Goal: Transaction & Acquisition: Purchase product/service

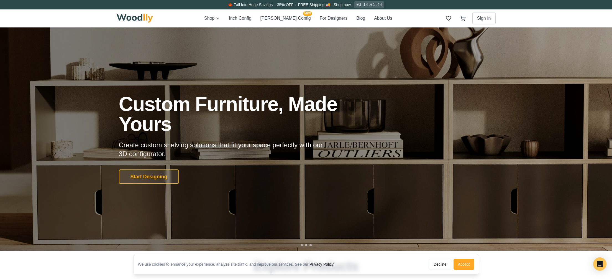
click at [467, 264] on button "Accept" at bounding box center [464, 264] width 21 height 11
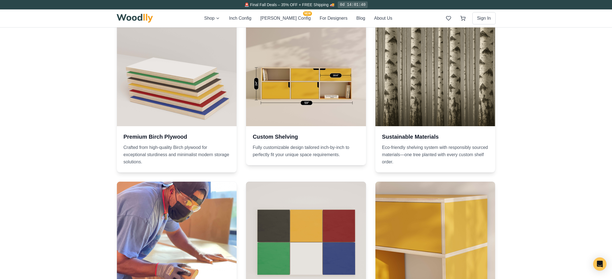
scroll to position [476, 0]
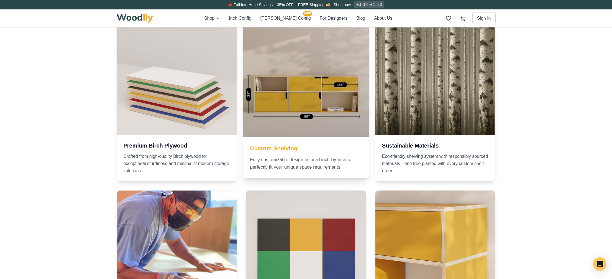
click at [320, 76] on div at bounding box center [306, 74] width 126 height 126
click at [282, 60] on div at bounding box center [306, 74] width 126 height 126
click at [308, 110] on div at bounding box center [306, 74] width 126 height 126
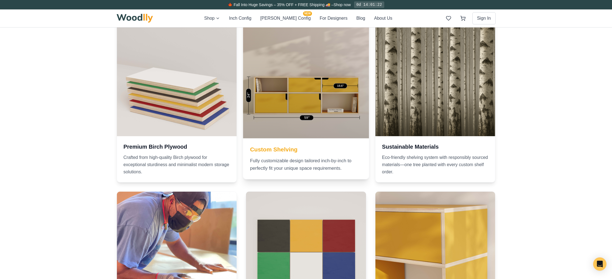
scroll to position [475, 0]
click at [291, 146] on h3 "Custom Shelving" at bounding box center [306, 149] width 112 height 8
click at [346, 73] on div at bounding box center [306, 75] width 126 height 126
click at [344, 88] on div at bounding box center [306, 75] width 126 height 126
click at [290, 146] on h3 "Custom Shelving" at bounding box center [306, 149] width 112 height 8
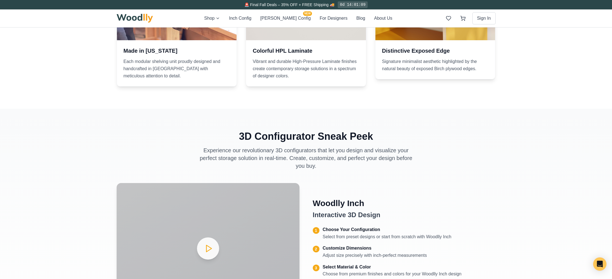
scroll to position [864, 0]
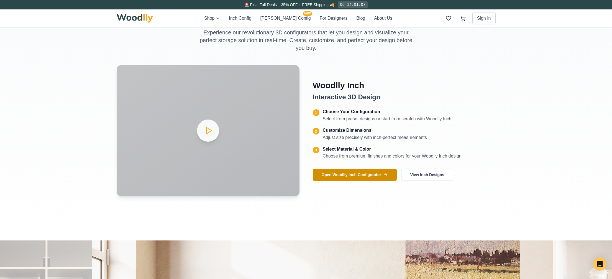
click at [340, 179] on button "Open Woodlly Inch Configurator" at bounding box center [355, 175] width 84 height 12
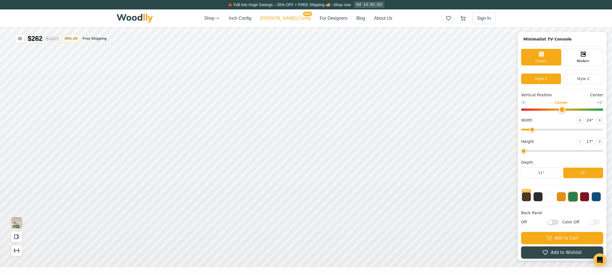
type input "63"
type input "2"
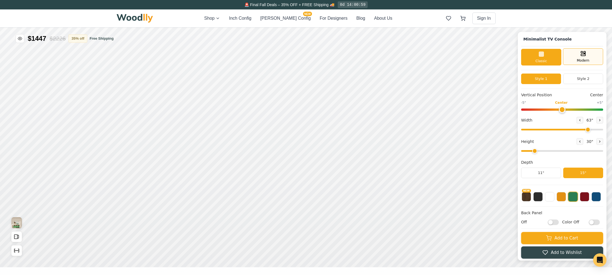
click at [586, 62] on span "Modern" at bounding box center [583, 60] width 12 height 5
click at [551, 62] on div "Classic" at bounding box center [541, 56] width 40 height 17
click at [590, 60] on span "Modern" at bounding box center [583, 60] width 12 height 5
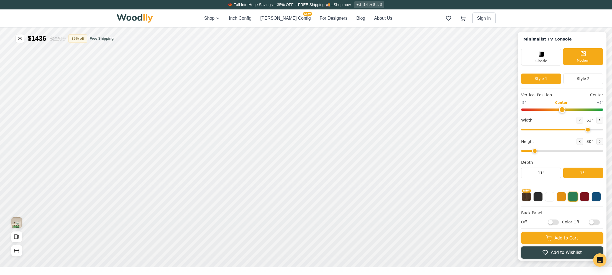
click at [579, 64] on div "Modern" at bounding box center [583, 56] width 40 height 17
click at [586, 84] on div "Style 1 Style 2" at bounding box center [562, 80] width 82 height 15
click at [587, 81] on button "Style 2" at bounding box center [583, 78] width 40 height 11
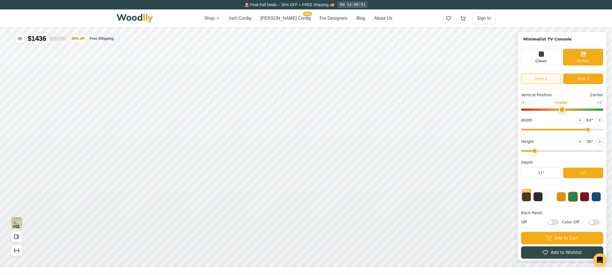
click at [558, 80] on button "Style 1" at bounding box center [541, 78] width 40 height 11
click at [593, 83] on button "Style 2" at bounding box center [583, 78] width 40 height 11
click at [547, 60] on span "Classic" at bounding box center [542, 60] width 12 height 5
click at [551, 81] on button "Style 1" at bounding box center [541, 78] width 40 height 11
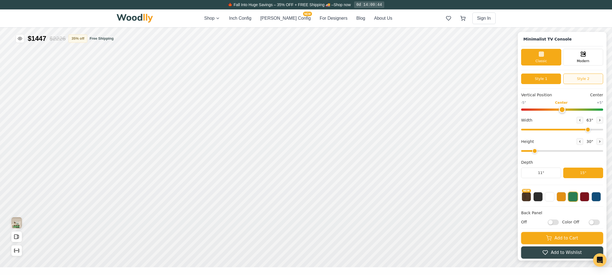
click at [590, 79] on button "Style 2" at bounding box center [583, 78] width 40 height 11
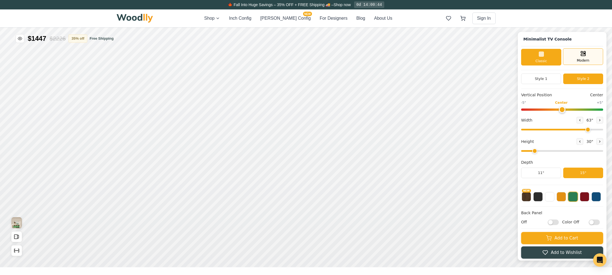
click at [584, 59] on span "Modern" at bounding box center [583, 60] width 12 height 5
click at [566, 201] on button at bounding box center [561, 195] width 9 height 9
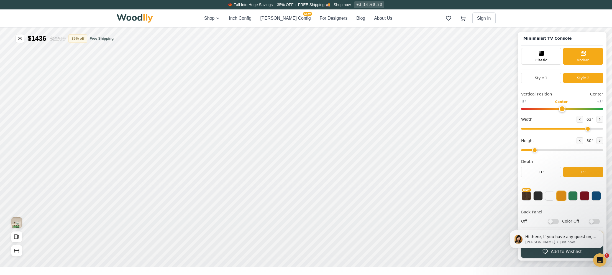
scroll to position [2, 0]
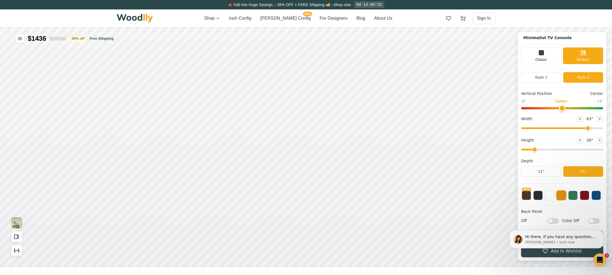
click at [596, 221] on body "Hi there, If you have any question, we are right here for you. 😊 [PERSON_NAME] …" at bounding box center [557, 238] width 106 height 37
click at [596, 219] on html "Hi there, If you have any question, we are right here for you. 😊 [PERSON_NAME] …" at bounding box center [556, 239] width 111 height 42
click at [595, 224] on body "Hi there, If you have any question, we are right here for you. 😊 [PERSON_NAME] …" at bounding box center [557, 238] width 106 height 37
click at [592, 221] on body "Hi there, If you have any question, we are right here for you. 😊 [PERSON_NAME] …" at bounding box center [557, 238] width 106 height 37
drag, startPoint x: 592, startPoint y: 221, endPoint x: 597, endPoint y: 221, distance: 5.5
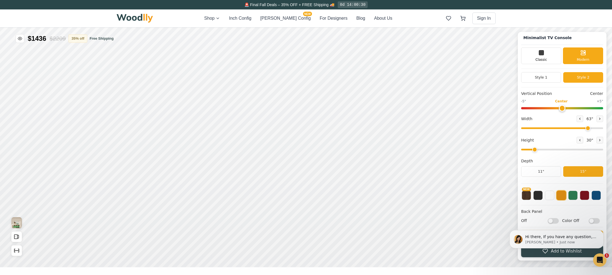
click at [601, 221] on body "Hi there, If you have any question, we are right here for you. 😊 [PERSON_NAME] …" at bounding box center [557, 238] width 106 height 37
click at [554, 221] on body "Hi there, If you have any question, we are right here for you. 😊 [PERSON_NAME] …" at bounding box center [557, 238] width 106 height 37
click at [548, 221] on body "Hi there, If you have any question, we are right here for you. 😊 [PERSON_NAME] …" at bounding box center [557, 238] width 106 height 37
click at [602, 231] on icon "Dismiss notification" at bounding box center [602, 231] width 3 height 3
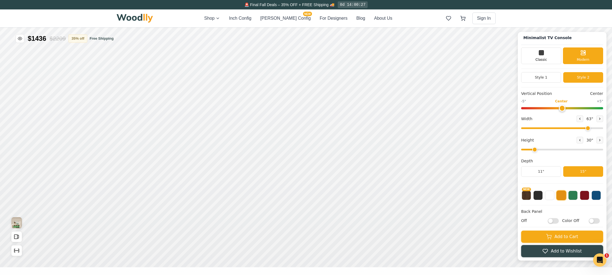
click at [563, 222] on div "Off Color Off" at bounding box center [562, 221] width 82 height 6
click at [559, 221] on input "Off" at bounding box center [553, 221] width 11 height 6
click at [553, 221] on input "On" at bounding box center [553, 221] width 11 height 6
click at [559, 221] on input "Off" at bounding box center [553, 221] width 11 height 6
click at [559, 221] on input "On" at bounding box center [553, 221] width 11 height 6
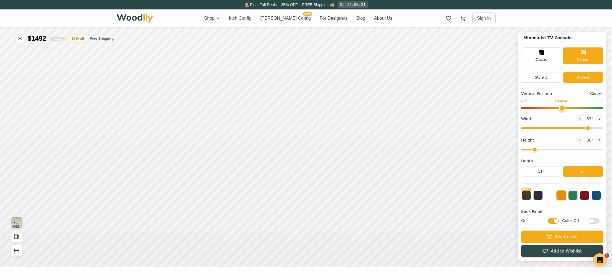
checkbox input "false"
click at [600, 221] on input "Color Off" at bounding box center [594, 221] width 11 height 6
click at [600, 221] on input "Color On" at bounding box center [594, 221] width 11 height 6
click at [600, 221] on input "Color Off" at bounding box center [594, 221] width 11 height 6
click at [597, 220] on input "Color On" at bounding box center [594, 221] width 11 height 6
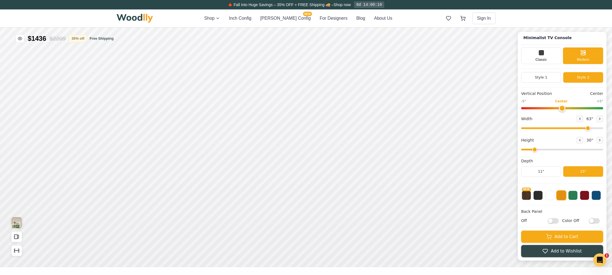
click at [597, 220] on input "Color Off" at bounding box center [594, 221] width 11 height 6
checkbox input "true"
click at [558, 219] on input "Off" at bounding box center [553, 221] width 11 height 6
checkbox input "true"
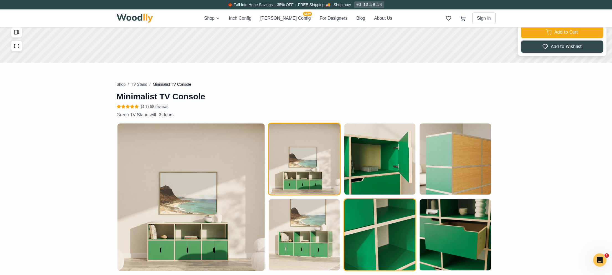
scroll to position [300, 0]
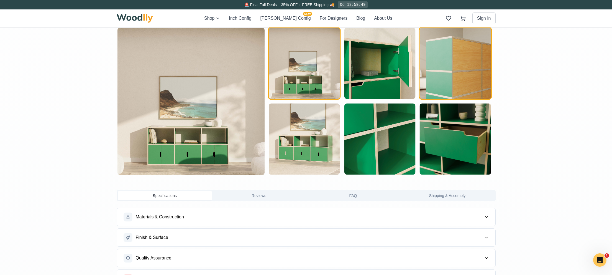
click at [459, 70] on img "button" at bounding box center [455, 63] width 71 height 71
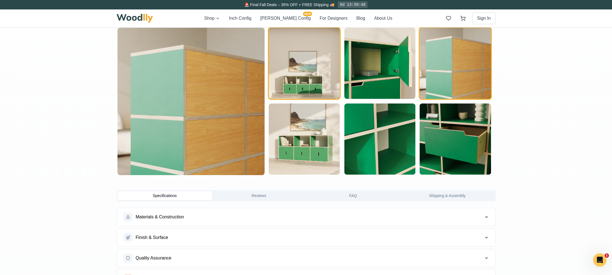
click at [294, 57] on img "button" at bounding box center [304, 63] width 71 height 71
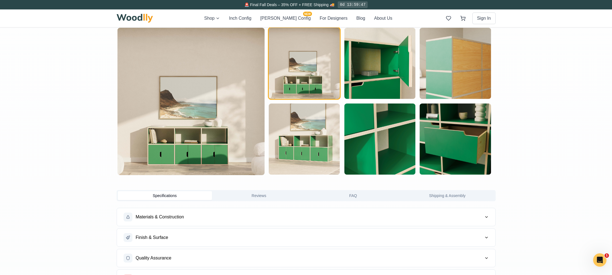
click at [240, 155] on img at bounding box center [191, 101] width 147 height 147
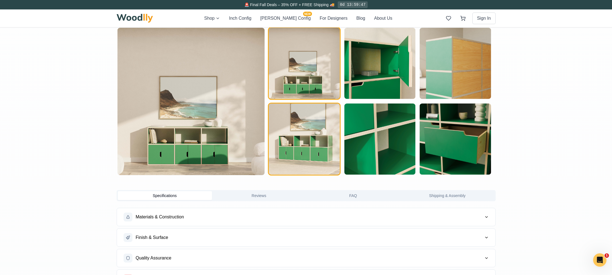
click at [327, 152] on img "button" at bounding box center [304, 138] width 71 height 71
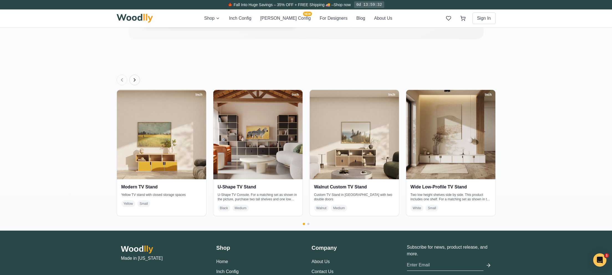
scroll to position [1025, 0]
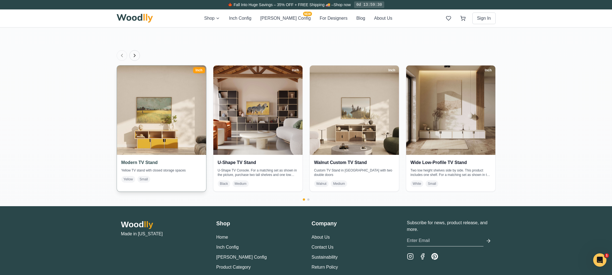
click at [142, 138] on img at bounding box center [161, 110] width 94 height 94
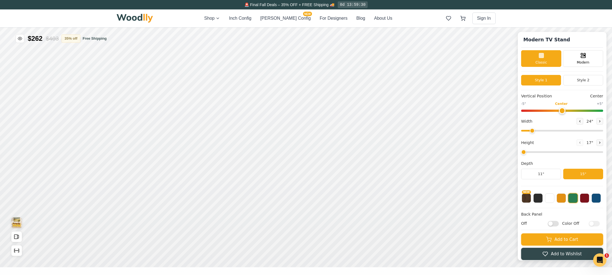
type input "52"
type input "2"
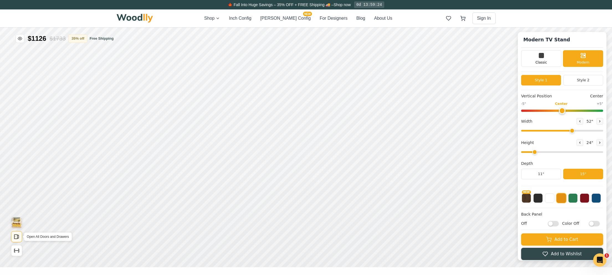
click at [13, 235] on button "Open All Doors and Drawers" at bounding box center [16, 236] width 11 height 11
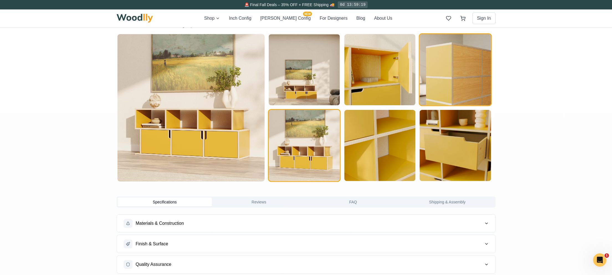
scroll to position [289, 0]
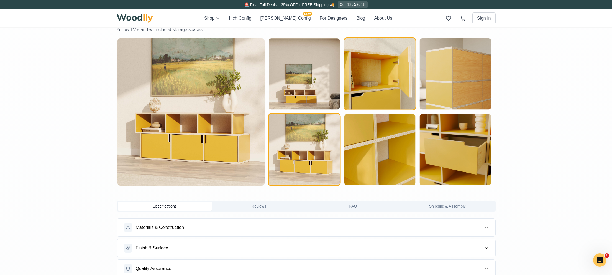
click at [395, 76] on img "button" at bounding box center [379, 73] width 71 height 71
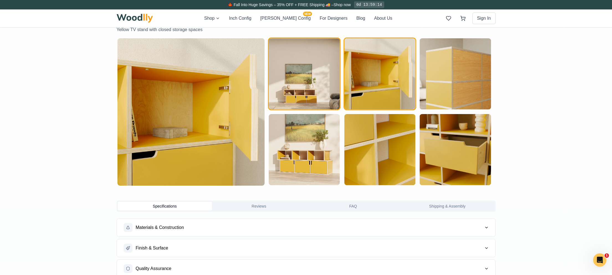
click at [316, 73] on img "button" at bounding box center [304, 73] width 71 height 71
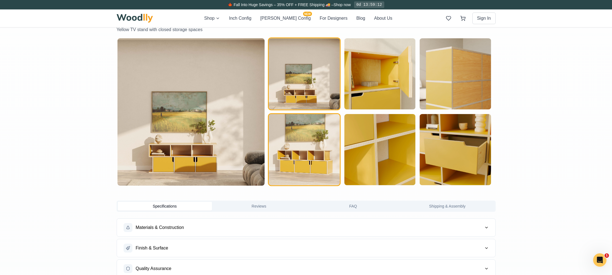
click at [306, 165] on img "button" at bounding box center [304, 149] width 71 height 71
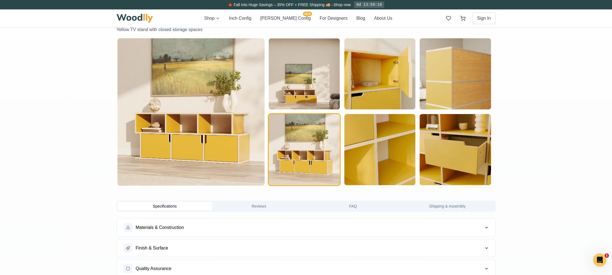
click at [184, 153] on img at bounding box center [191, 111] width 147 height 147
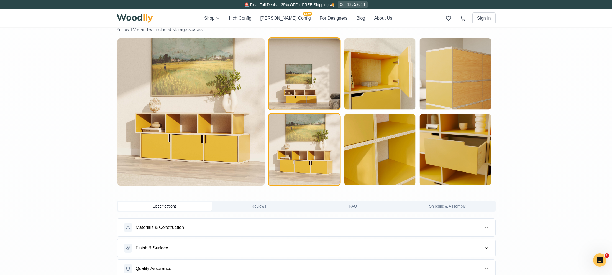
click at [333, 43] on img "button" at bounding box center [304, 73] width 71 height 71
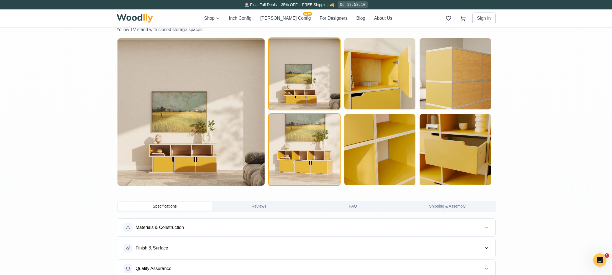
click at [325, 155] on img "button" at bounding box center [304, 149] width 71 height 71
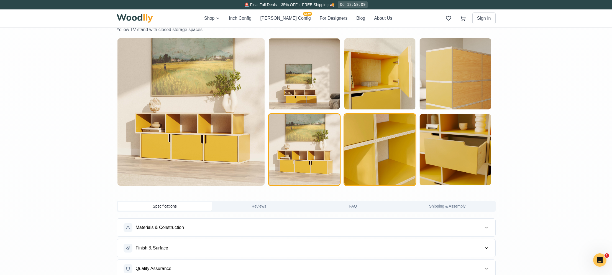
click at [387, 164] on img "button" at bounding box center [379, 149] width 71 height 71
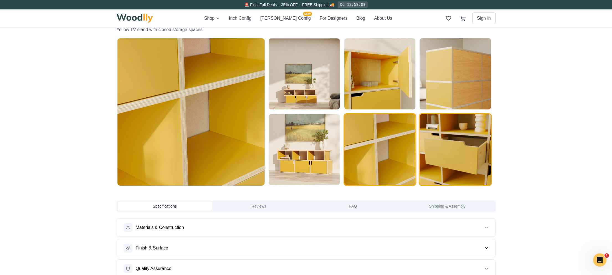
click at [452, 166] on img "button" at bounding box center [455, 149] width 71 height 71
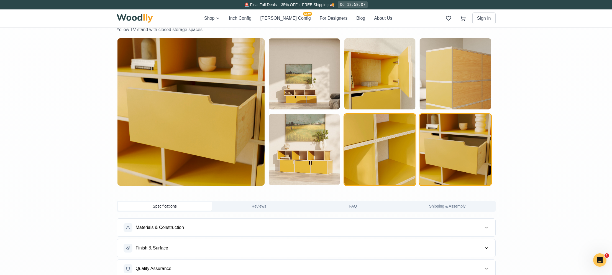
click at [351, 157] on img "button" at bounding box center [379, 149] width 71 height 71
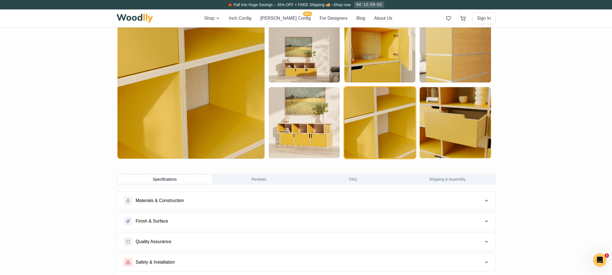
scroll to position [317, 0]
click at [185, 216] on button "Finish & Surface" at bounding box center [306, 221] width 379 height 18
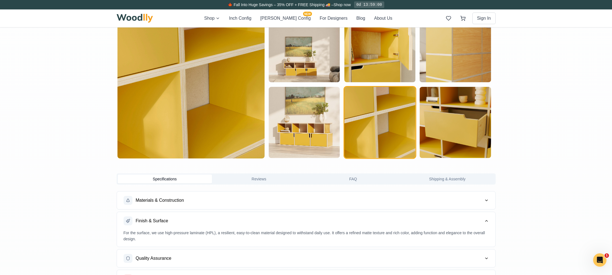
click at [192, 197] on button "Materials & Construction" at bounding box center [306, 200] width 379 height 18
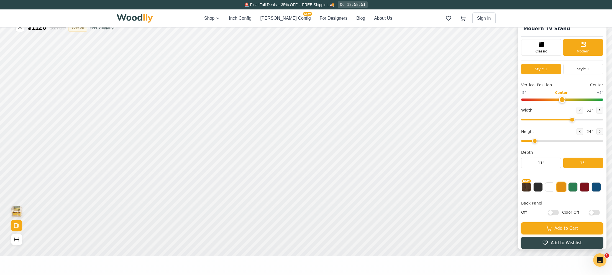
scroll to position [0, 0]
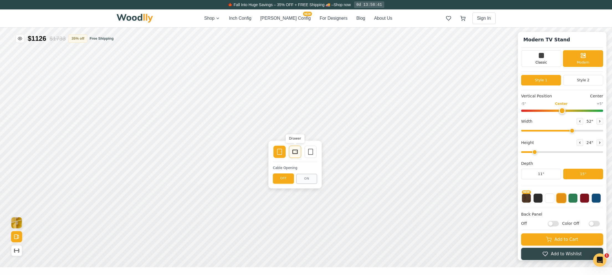
click at [299, 154] on div "Drawer" at bounding box center [295, 152] width 12 height 12
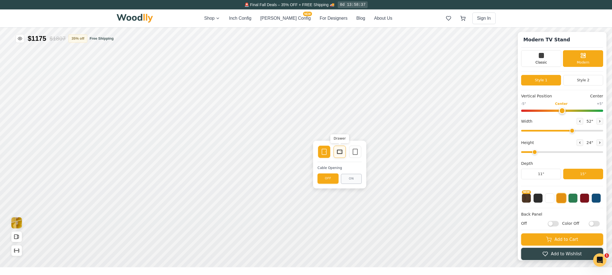
click at [334, 154] on div "Drawer" at bounding box center [340, 152] width 12 height 12
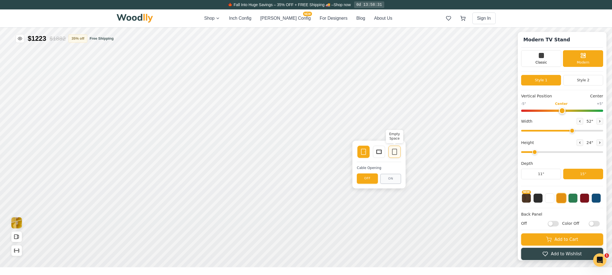
click at [397, 154] on icon at bounding box center [394, 151] width 7 height 7
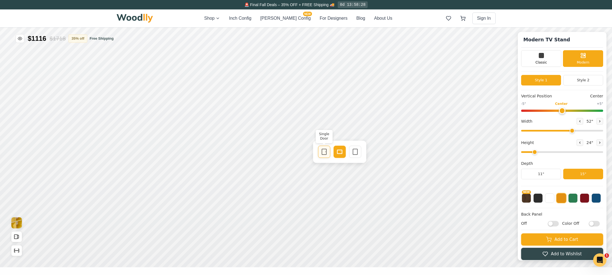
click at [321, 155] on div "Single Door" at bounding box center [324, 152] width 12 height 12
click at [282, 154] on rect at bounding box center [279, 152] width 4 height 6
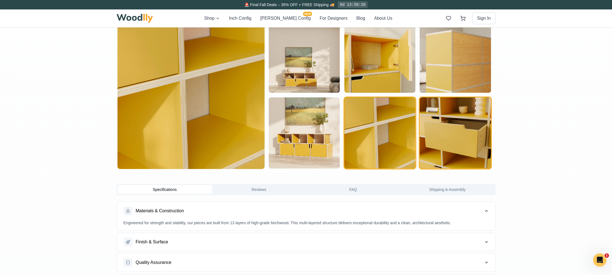
scroll to position [223, 0]
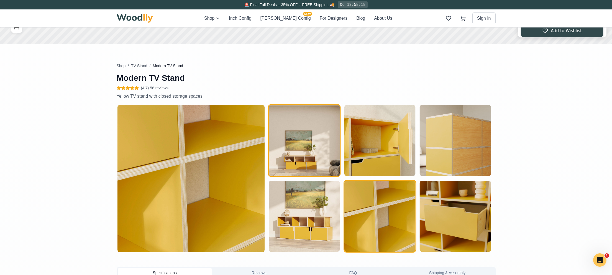
click at [312, 148] on img "button" at bounding box center [304, 140] width 71 height 71
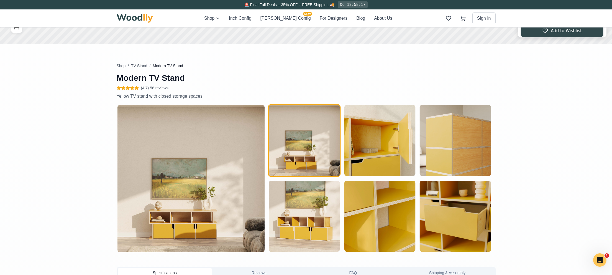
click at [188, 239] on img at bounding box center [191, 178] width 147 height 147
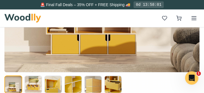
scroll to position [307, 0]
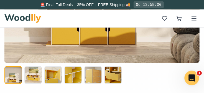
click at [185, 78] on div "Open Intercom Messenger" at bounding box center [191, 77] width 18 height 18
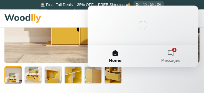
scroll to position [0, 0]
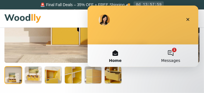
click at [174, 57] on button "1 Messages" at bounding box center [170, 55] width 55 height 22
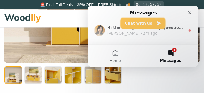
click at [151, 23] on button "Chat with us" at bounding box center [142, 22] width 45 height 11
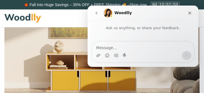
scroll to position [259, 0]
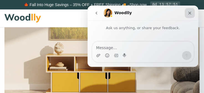
click at [190, 13] on icon "Close" at bounding box center [189, 12] width 3 height 3
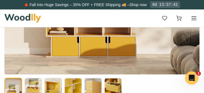
scroll to position [279, 0]
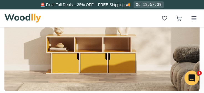
click at [190, 79] on icon "Open Intercom Messenger" at bounding box center [191, 77] width 9 height 9
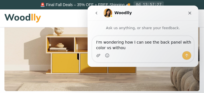
type textarea "I'm wondering how I can see the back panel with color vs without"
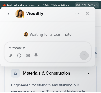
scroll to position [34, 0]
